Goal: Use online tool/utility

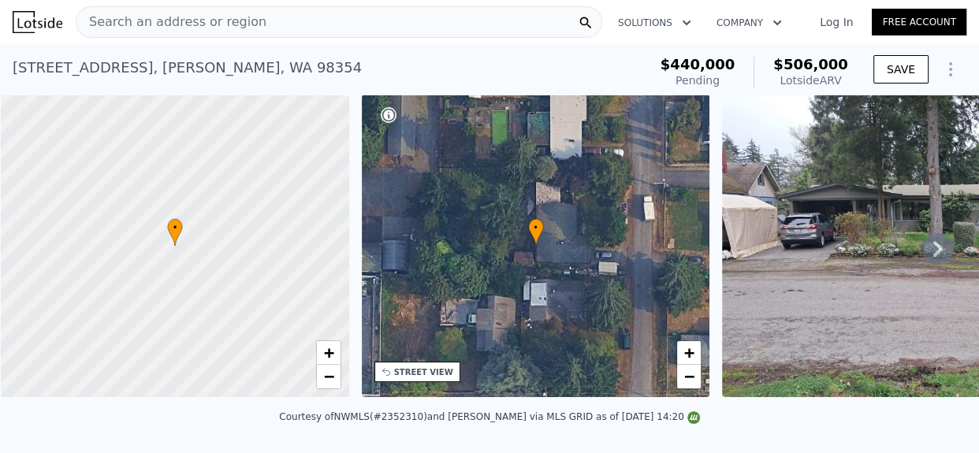
click at [227, 20] on span "Search an address or region" at bounding box center [171, 22] width 190 height 19
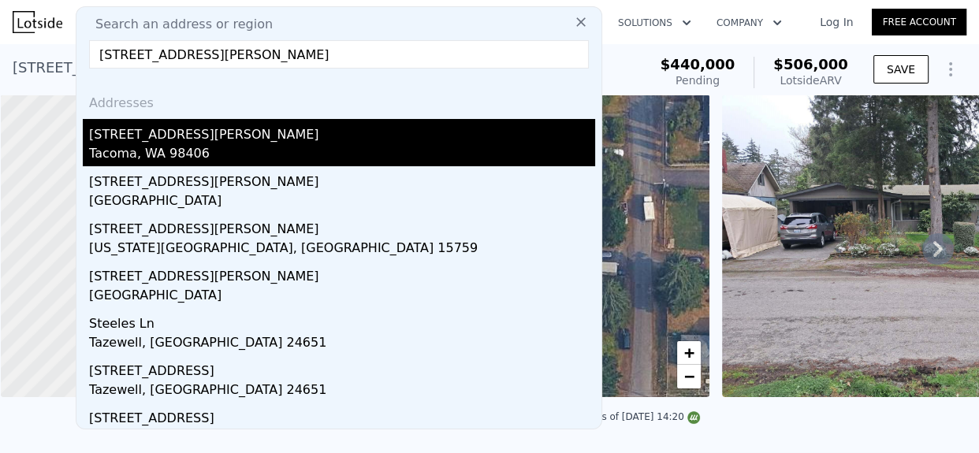
type input "[STREET_ADDRESS][PERSON_NAME]"
click at [213, 131] on div "[STREET_ADDRESS][PERSON_NAME]" at bounding box center [342, 131] width 506 height 25
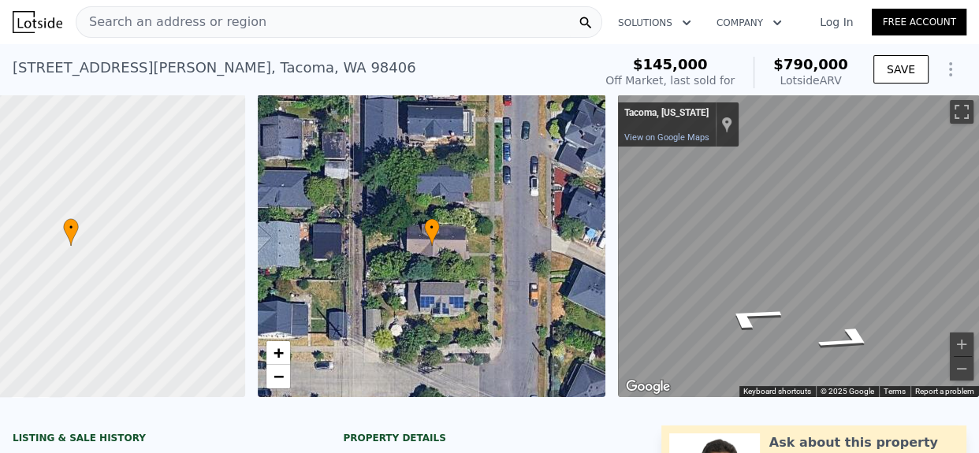
click at [168, 74] on div "[STREET_ADDRESS][PERSON_NAME]" at bounding box center [215, 68] width 404 height 22
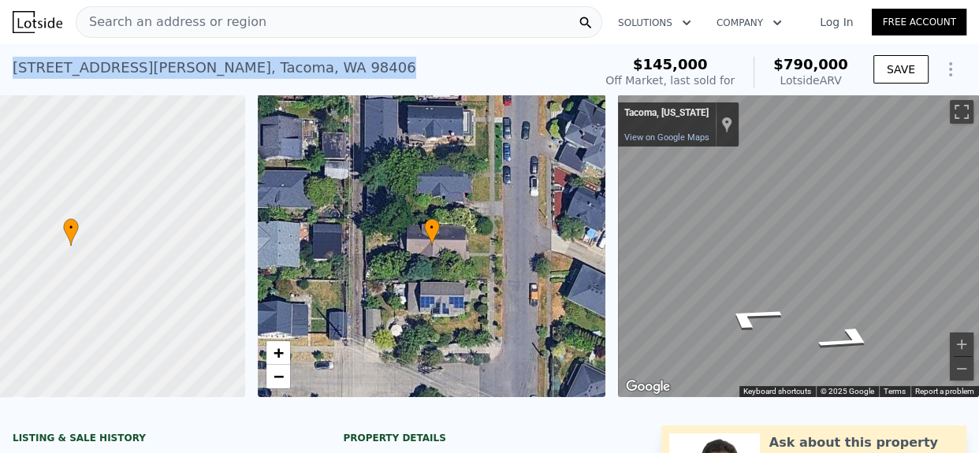
click at [168, 74] on div "[STREET_ADDRESS][PERSON_NAME]" at bounding box center [215, 68] width 404 height 22
copy div "[STREET_ADDRESS][PERSON_NAME] Sold [DATE] for $145k (~ARV $790k )"
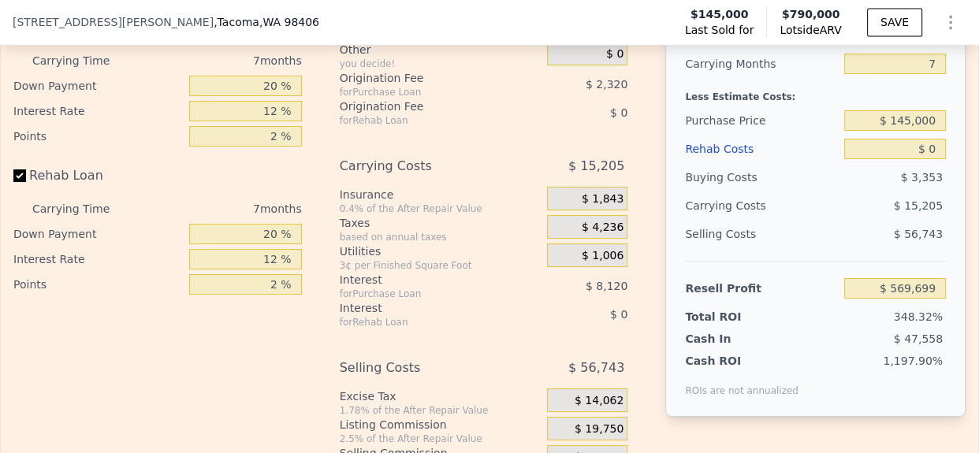
scroll to position [2202, 0]
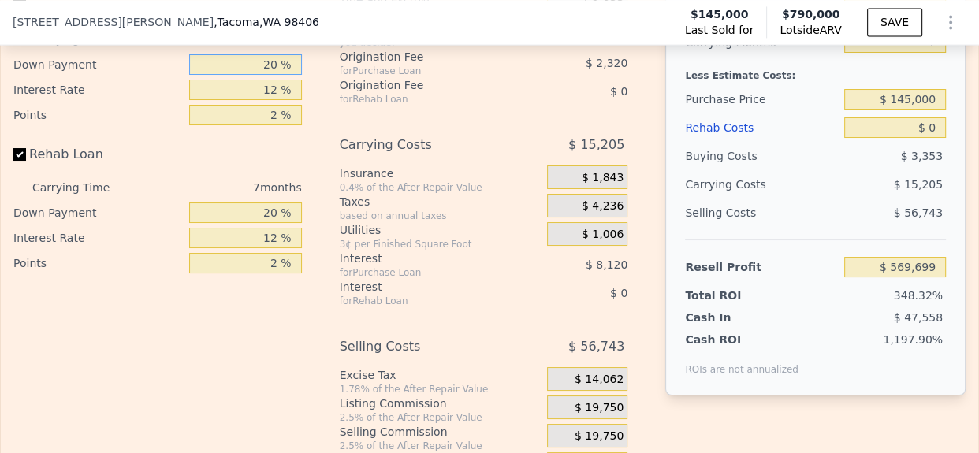
click at [263, 75] on input "20 %" at bounding box center [245, 64] width 113 height 20
type input "2 %"
type input "$ 567,350"
type input "10 %"
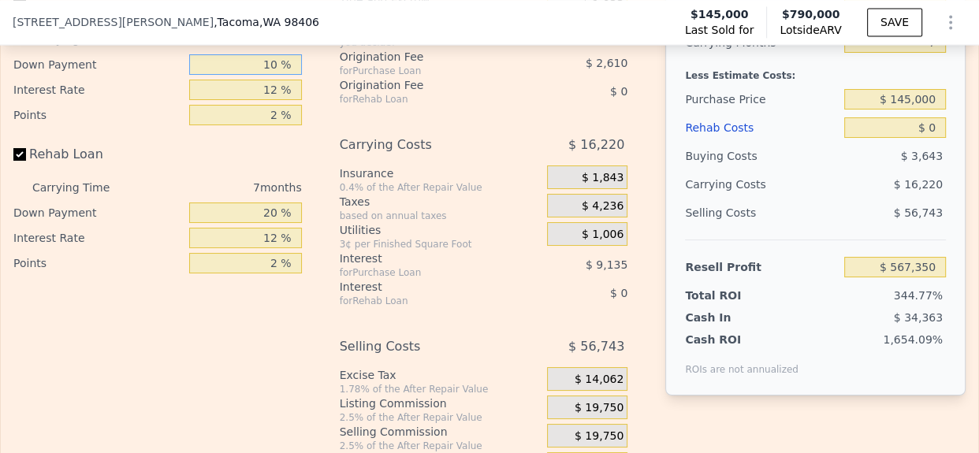
type input "$ 568,394"
type input "10 %"
click at [263, 100] on input "12 %" at bounding box center [245, 90] width 113 height 20
type input "10 %"
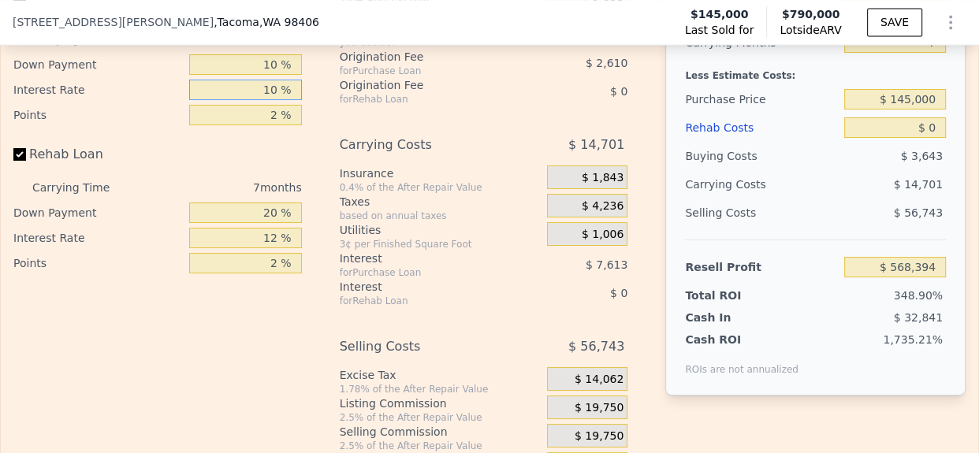
type input "$ 569,913"
type input "10 %"
click at [266, 125] on input "2 %" at bounding box center [245, 115] width 113 height 20
type input "1.2 %"
type input "$ 570,957"
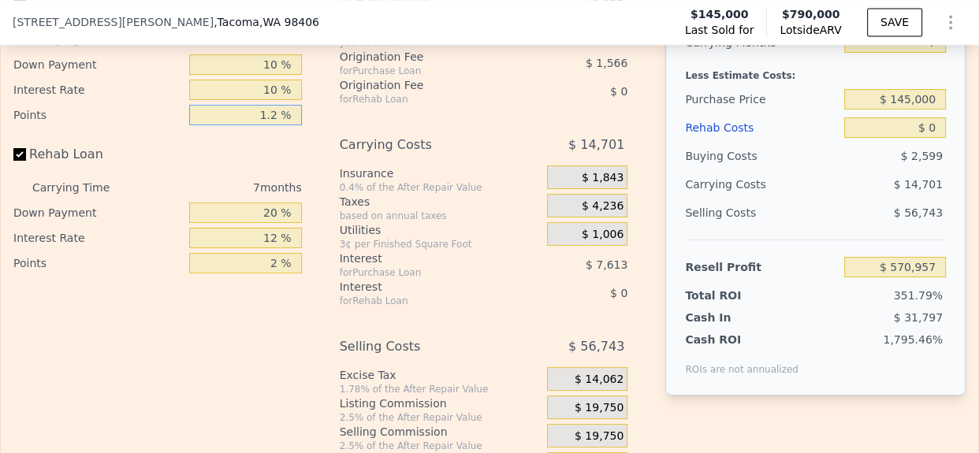
type input "1.2 %"
click at [259, 223] on input "20 %" at bounding box center [245, 213] width 113 height 20
type input "10 %"
click at [259, 248] on input "12 %" at bounding box center [245, 238] width 113 height 20
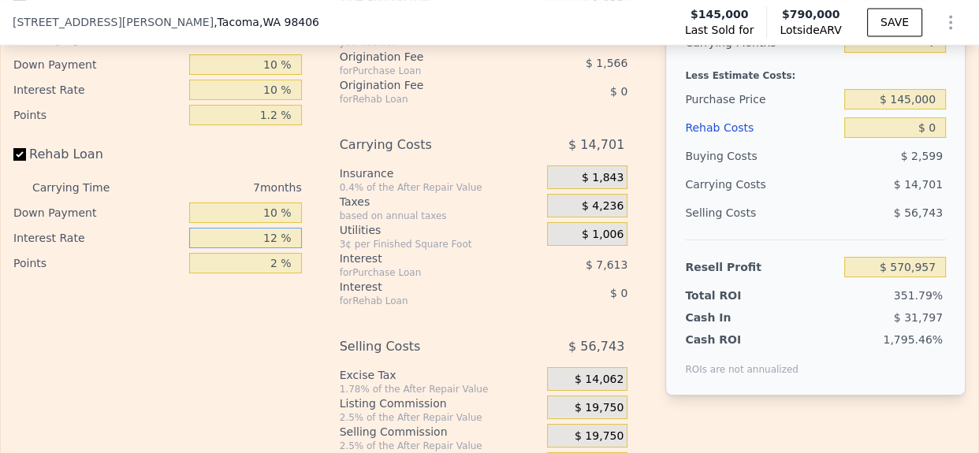
click at [259, 248] on input "12 %" at bounding box center [245, 238] width 113 height 20
type input "10 %"
click at [260, 274] on input "2 %" at bounding box center [245, 263] width 113 height 20
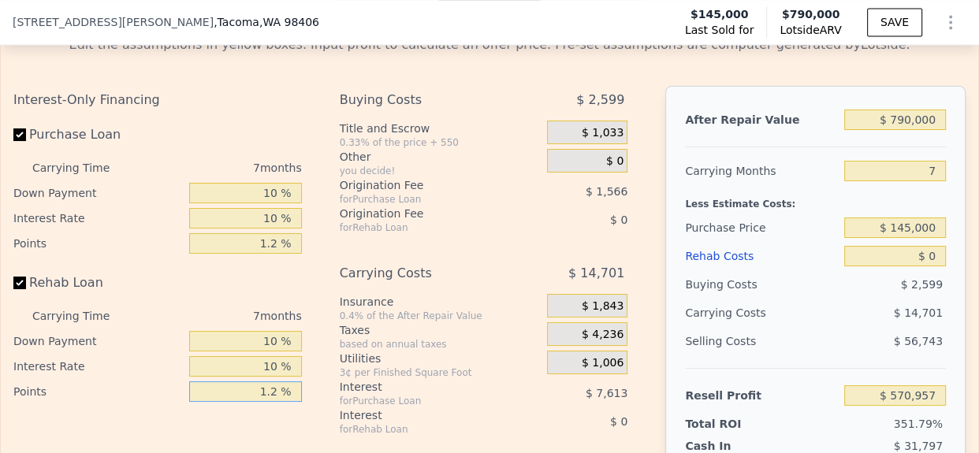
scroll to position [2067, 0]
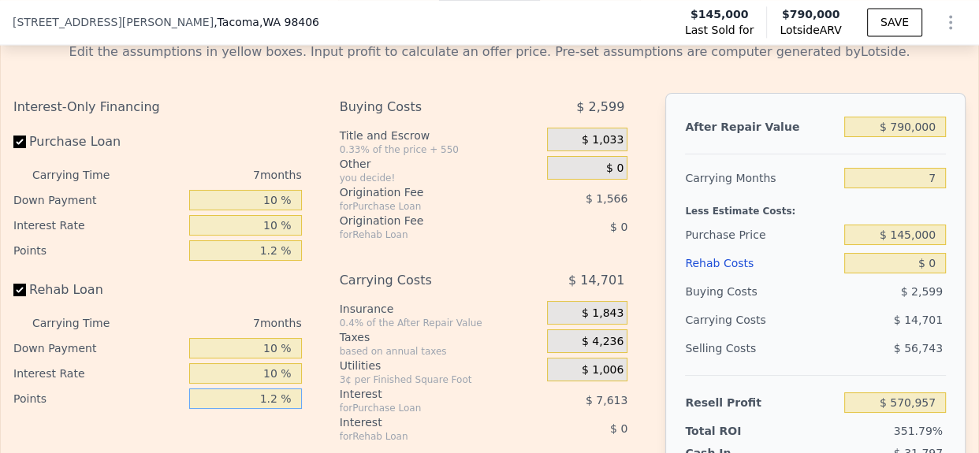
type input "1.2 %"
click at [903, 137] on input "$ 790,000" at bounding box center [895, 127] width 102 height 20
type input "$ 78,000"
type input "-$ 160,286"
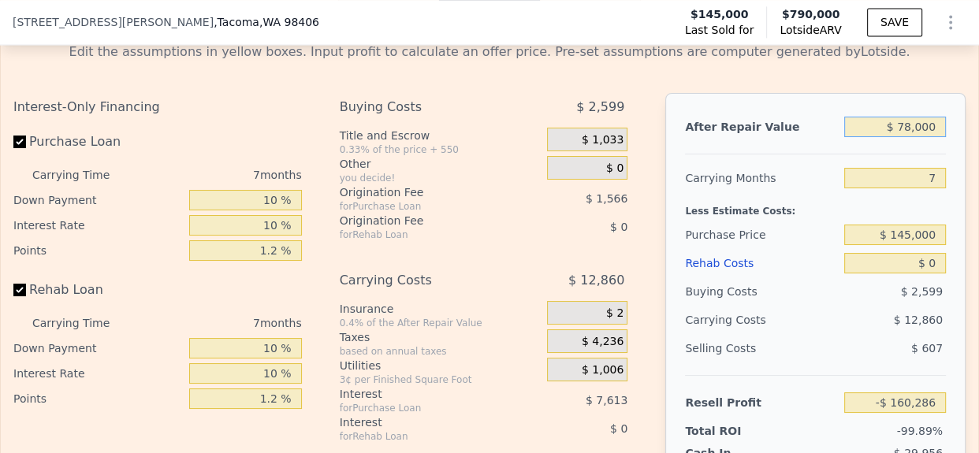
type input "$ 780,000"
type input "$ 561,692"
type input "$ 780,000"
click at [915, 188] on input "7" at bounding box center [895, 178] width 102 height 20
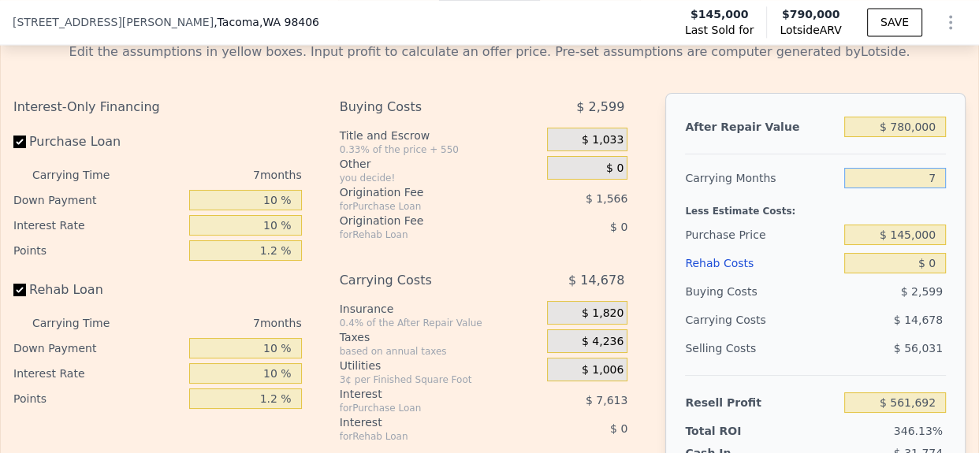
type input "5"
type input "$ 565,886"
type input "4"
type input "$ 567,982"
type input "4"
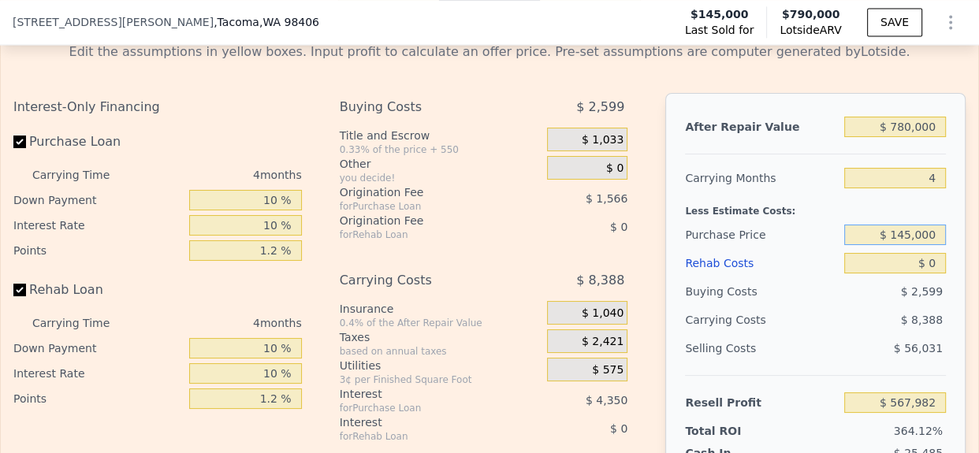
click at [899, 245] on input "$ 145,000" at bounding box center [895, 235] width 102 height 20
type input "$ 450,000"
click at [927, 274] on input "$ 0" at bounding box center [895, 263] width 102 height 20
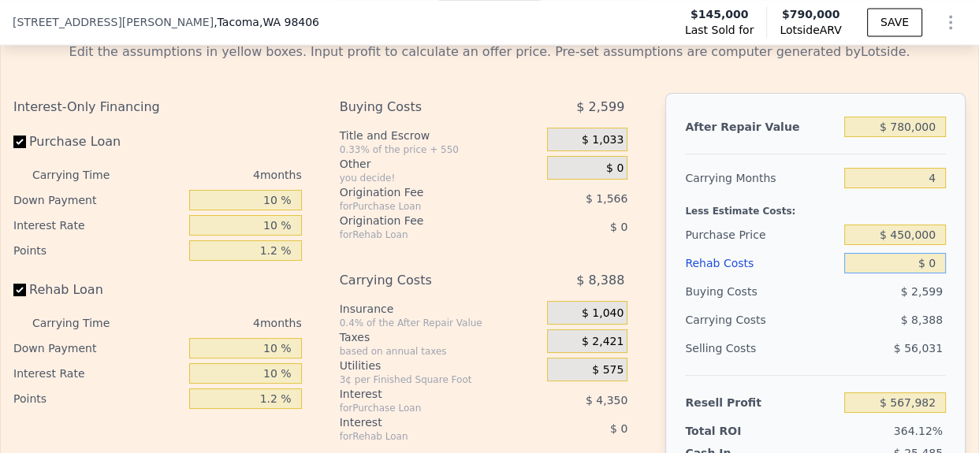
type input "$ 249,524"
type input "$ 1"
type input "$ 249,523"
type input "$ 1,000"
type input "$ 248,481"
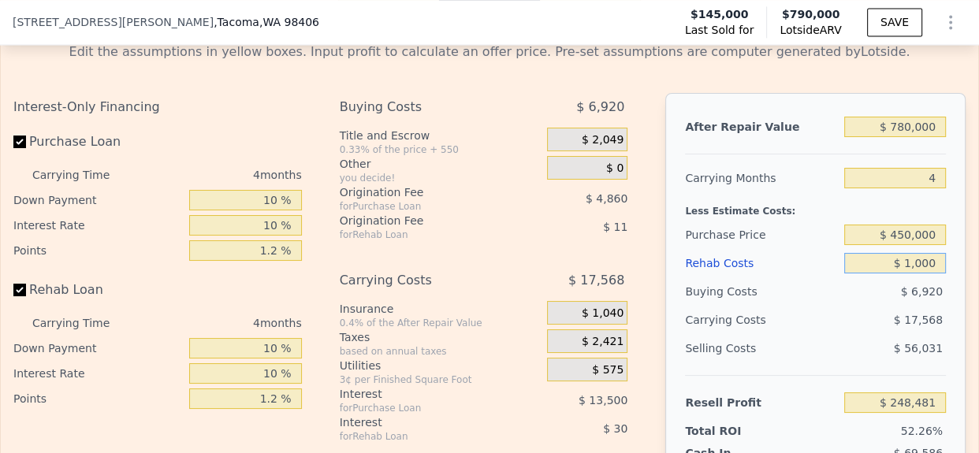
type input "$ 10,000"
type input "$ 239,116"
type input "$ 100,000"
type input "$ 145,444"
type input "$ 100,000"
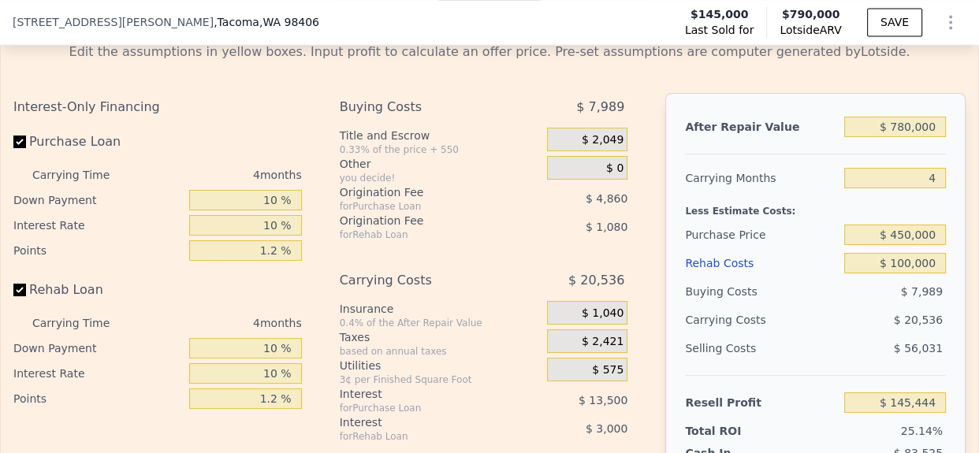
click at [875, 334] on div "$ 20,536" at bounding box center [866, 320] width 159 height 28
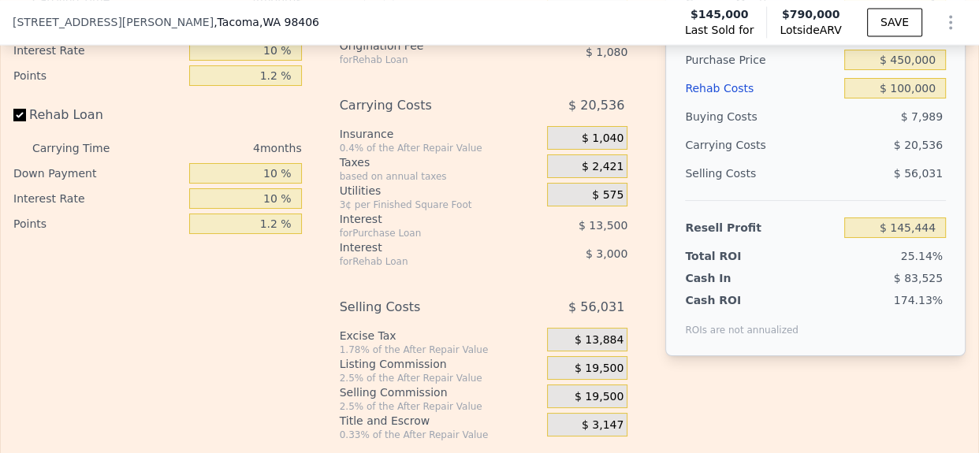
scroll to position [2235, 0]
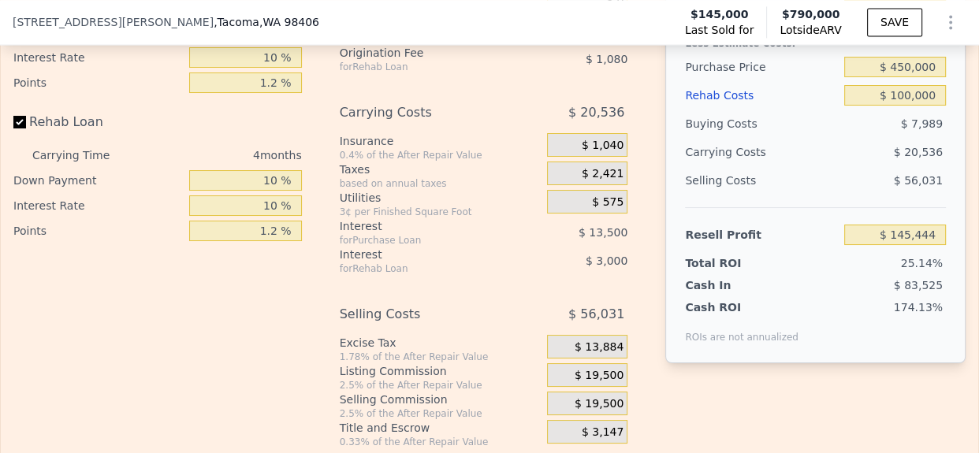
drag, startPoint x: 915, startPoint y: 268, endPoint x: 902, endPoint y: 256, distance: 17.9
click at [902, 249] on div "$ 145,444" at bounding box center [895, 235] width 102 height 28
click at [902, 245] on input "$ 145,444" at bounding box center [895, 235] width 102 height 20
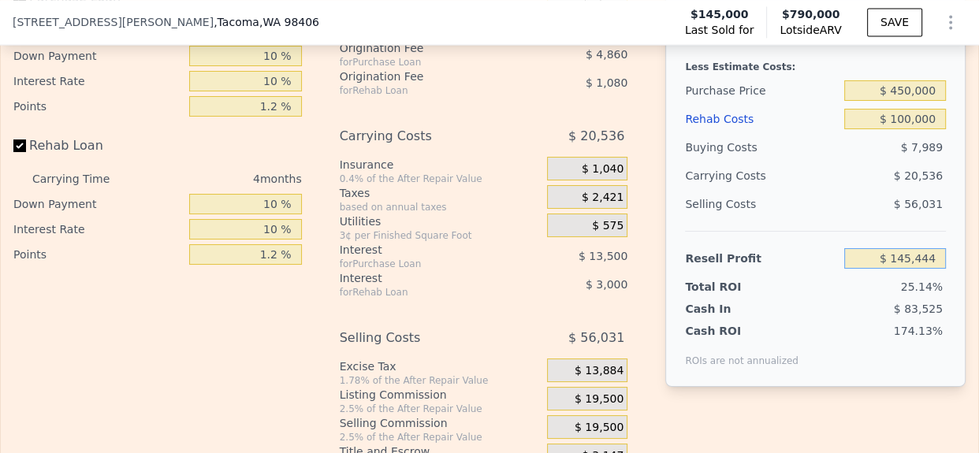
scroll to position [2205, 0]
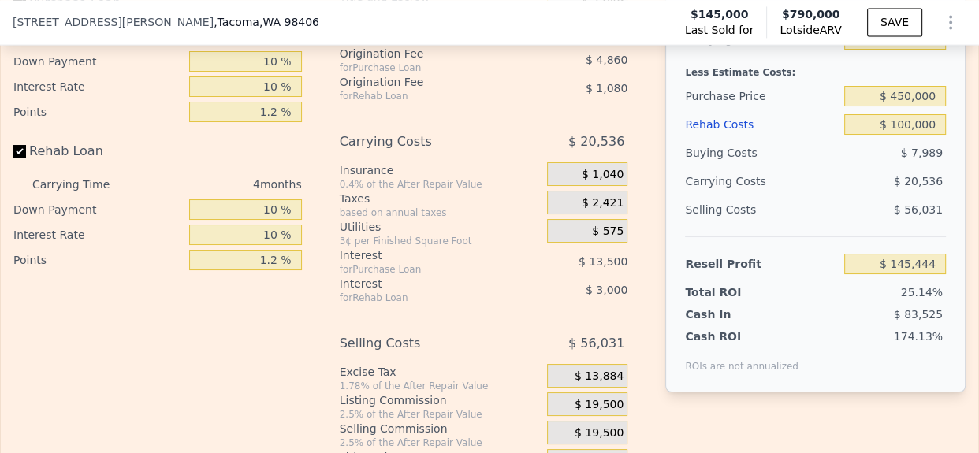
click at [799, 270] on div "Resell Profit" at bounding box center [761, 264] width 153 height 28
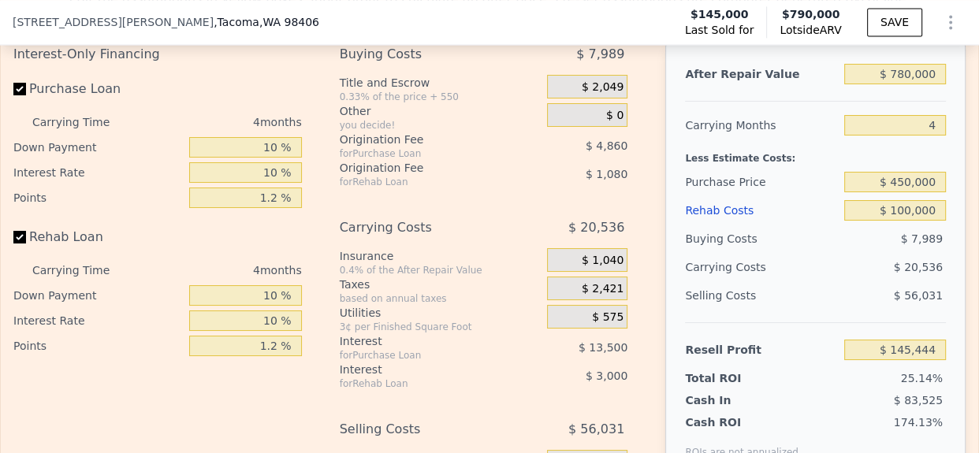
scroll to position [2107, 0]
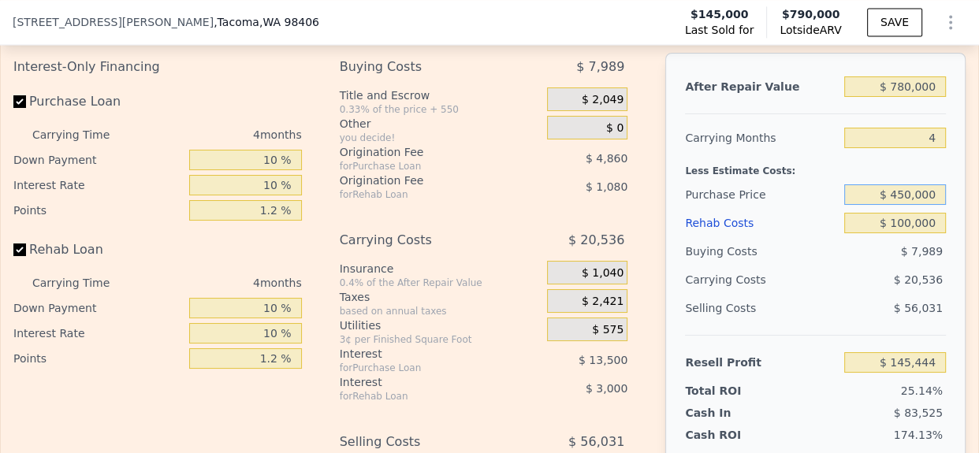
click at [905, 205] on input "$ 450,000" at bounding box center [895, 194] width 102 height 20
type input "$ 475,000"
click at [868, 314] on div "$ 56,031" at bounding box center [895, 308] width 102 height 28
type input "$ 119,339"
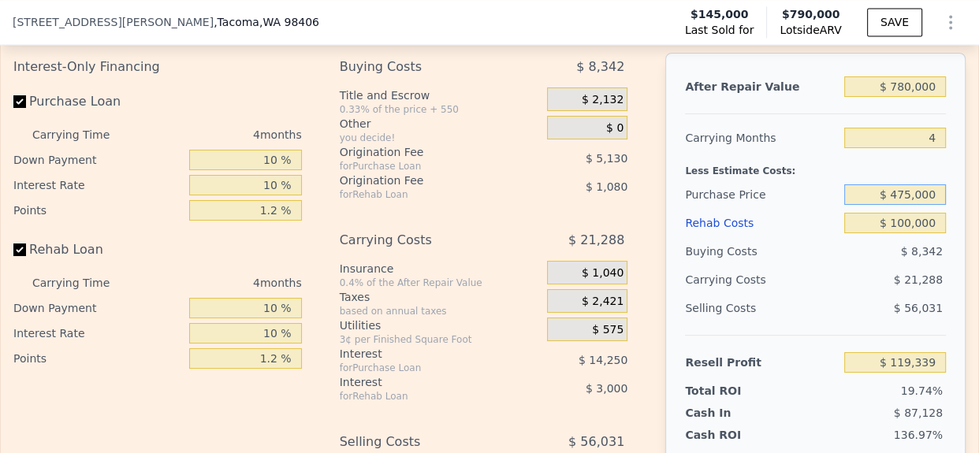
click at [906, 205] on input "$ 475,000" at bounding box center [895, 194] width 102 height 20
